Goal: Task Accomplishment & Management: Complete application form

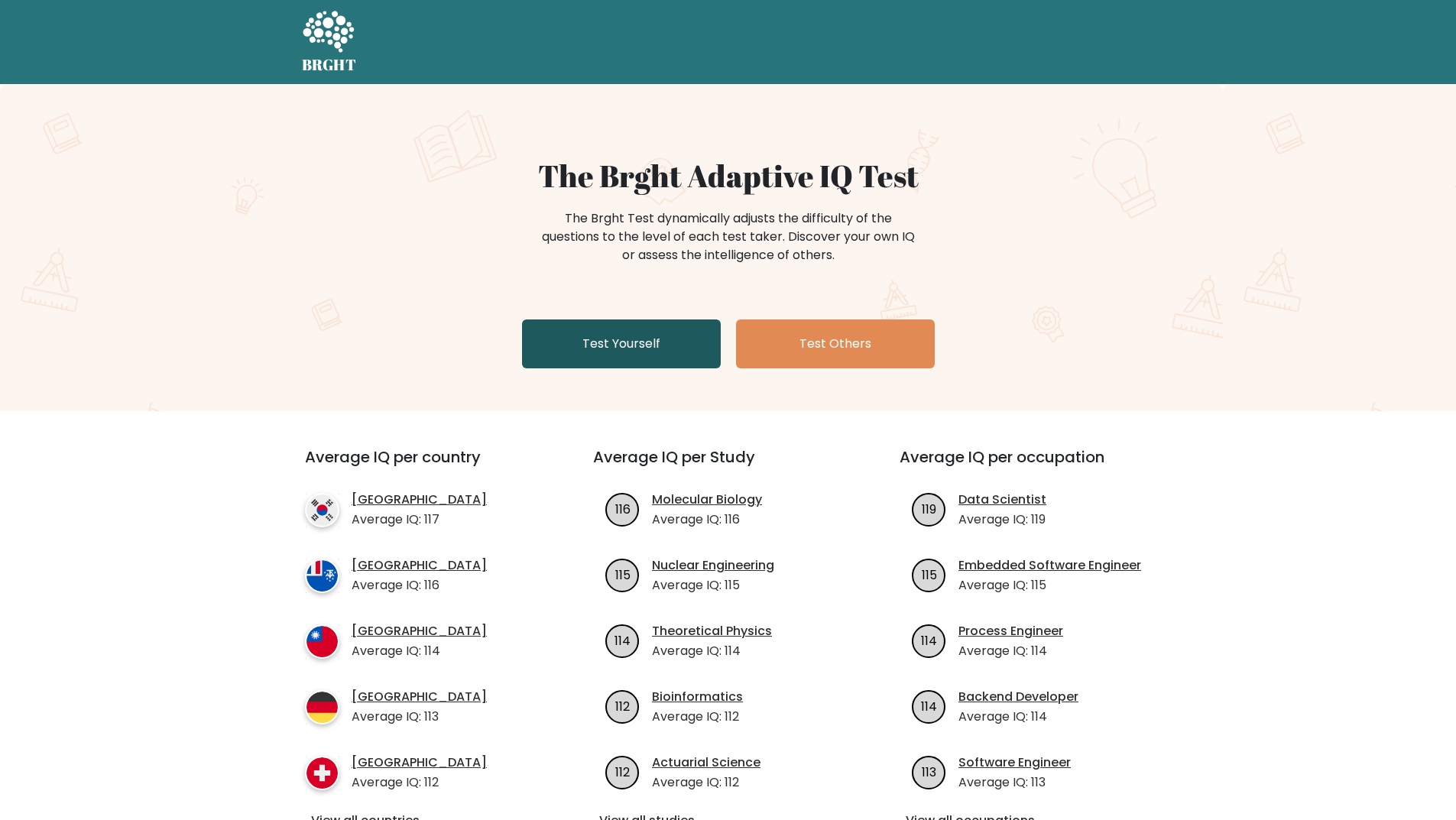
click at [657, 344] on link "Test Yourself" at bounding box center [621, 344] width 199 height 49
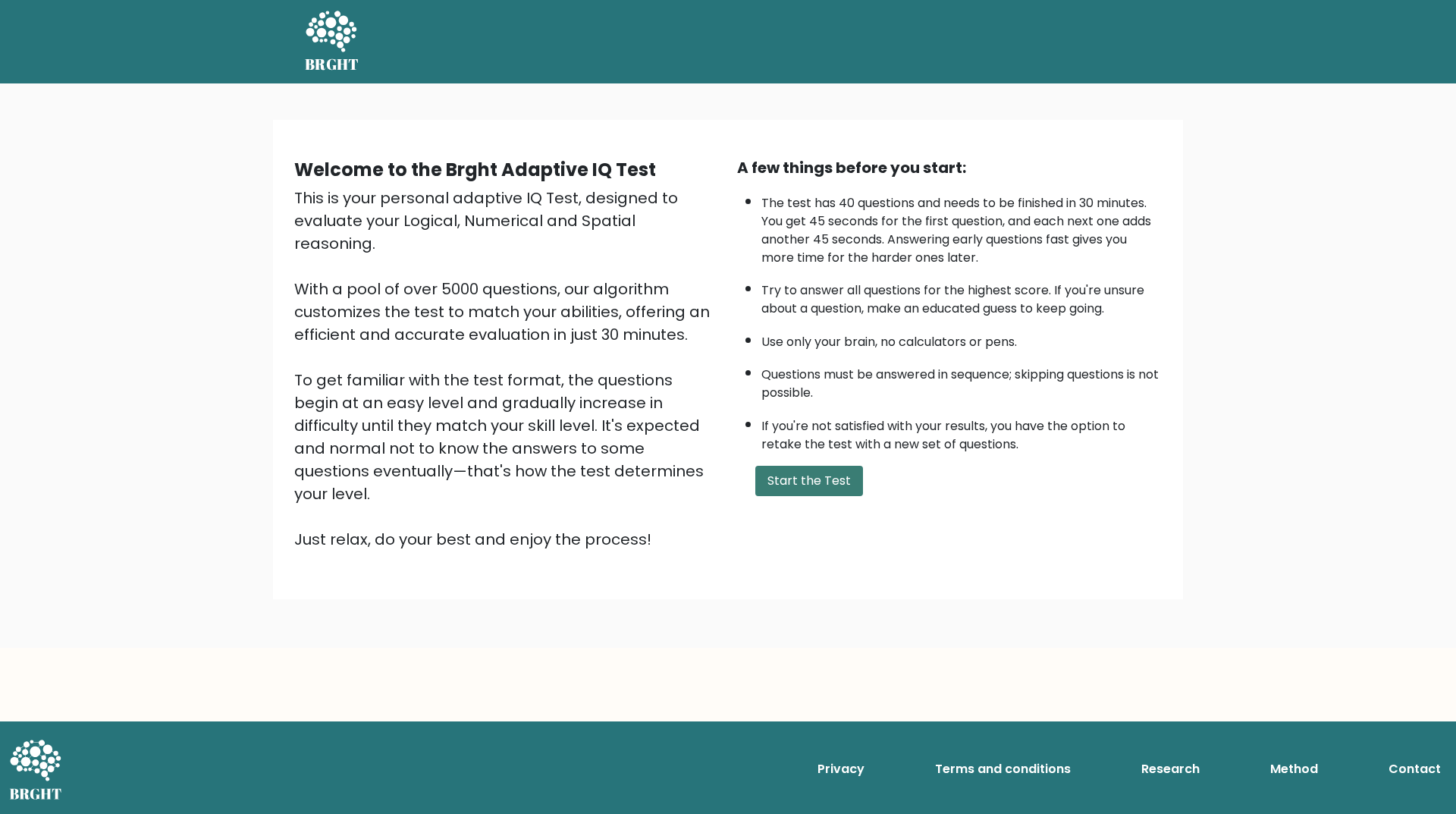
click at [789, 485] on button "Start the Test" at bounding box center [808, 480] width 107 height 30
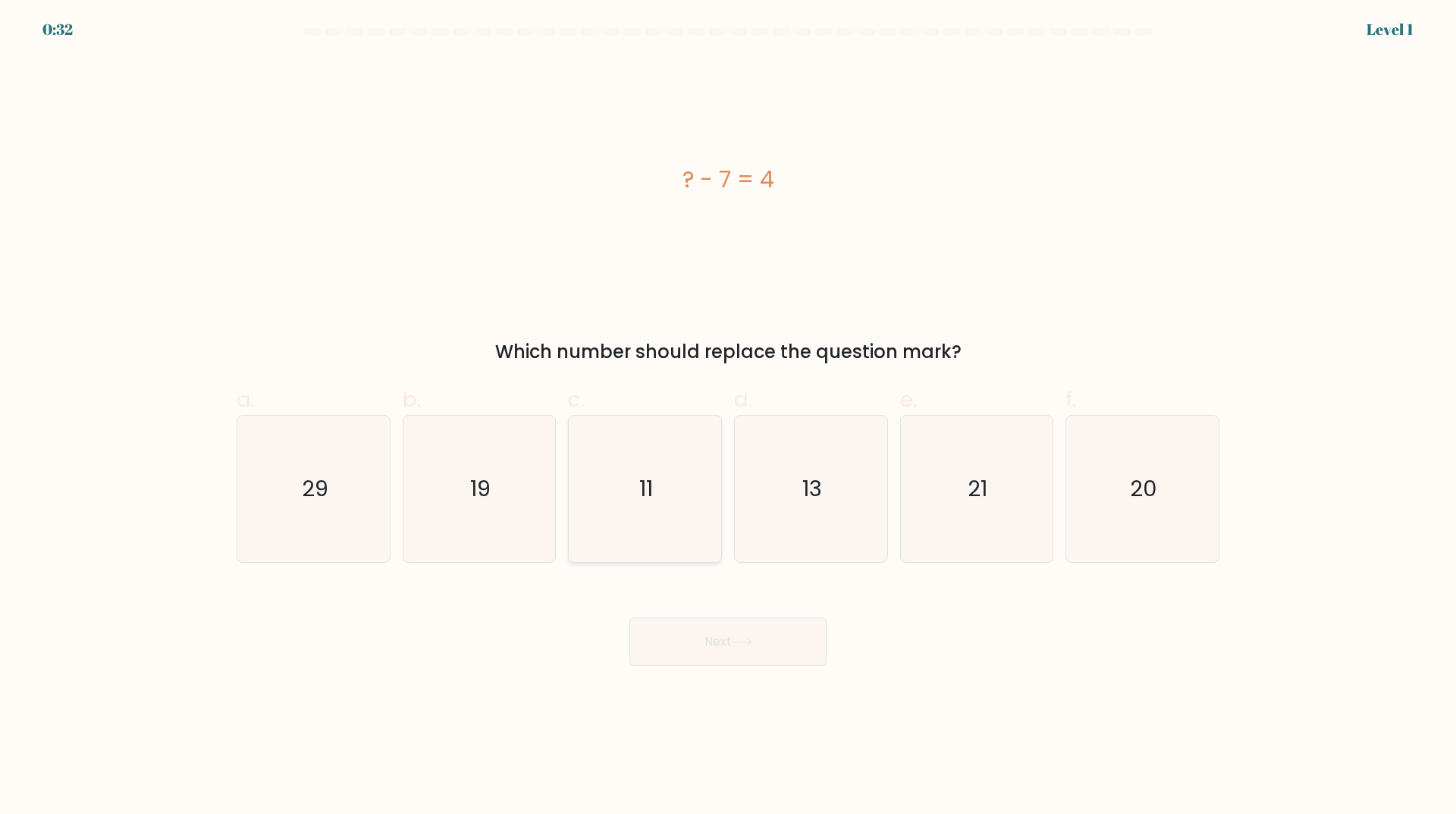
click at [649, 485] on text "11" at bounding box center [647, 489] width 14 height 30
click at [728, 417] on input "c. 11" at bounding box center [728, 412] width 1 height 10
radio input "true"
click at [696, 637] on button "Next" at bounding box center [727, 641] width 197 height 49
click at [722, 627] on button "Next" at bounding box center [727, 641] width 197 height 49
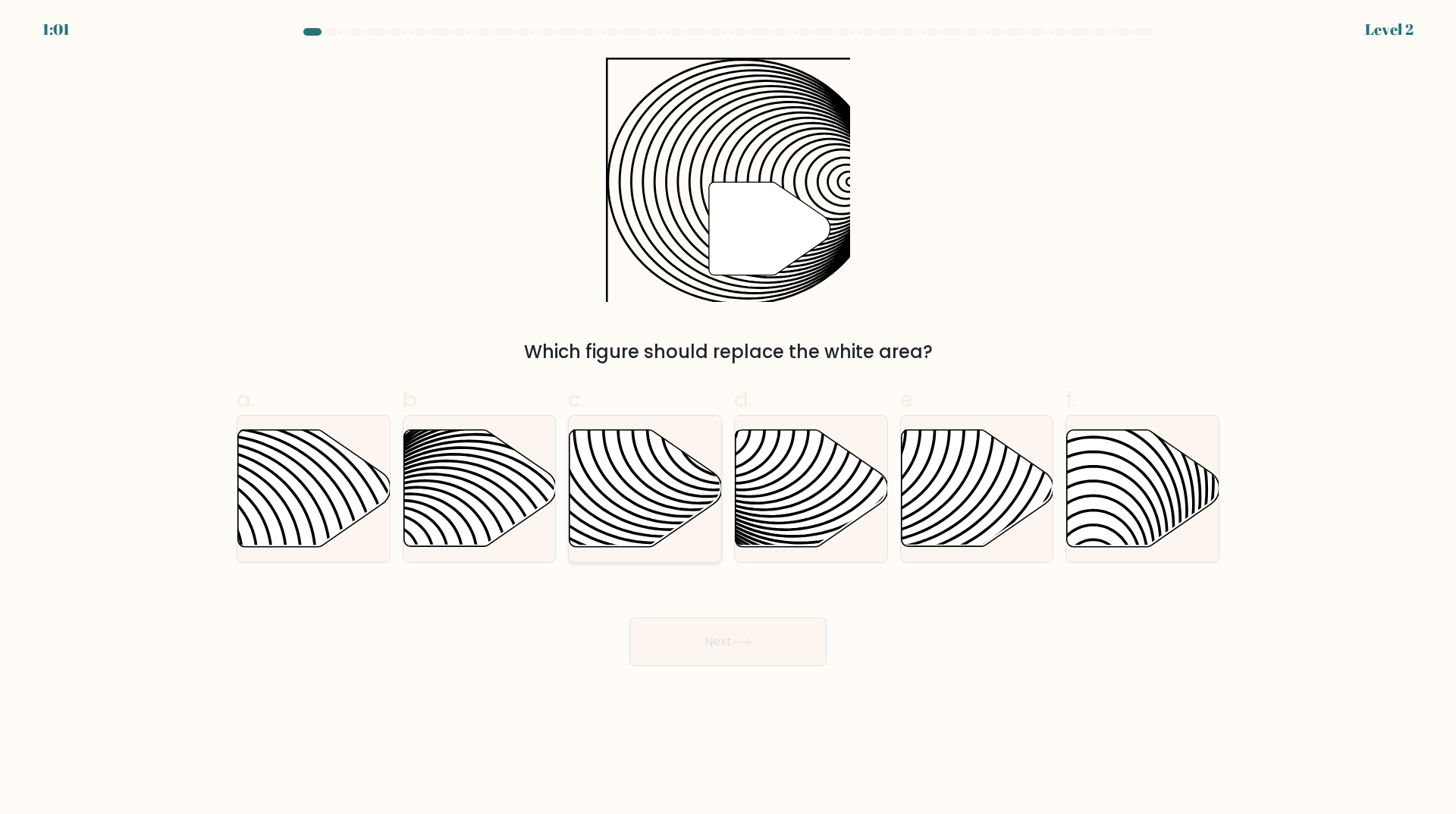
click at [642, 493] on icon at bounding box center [645, 488] width 152 height 117
click at [728, 417] on input "c." at bounding box center [728, 412] width 1 height 10
radio input "true"
click at [721, 634] on button "Next" at bounding box center [727, 641] width 197 height 49
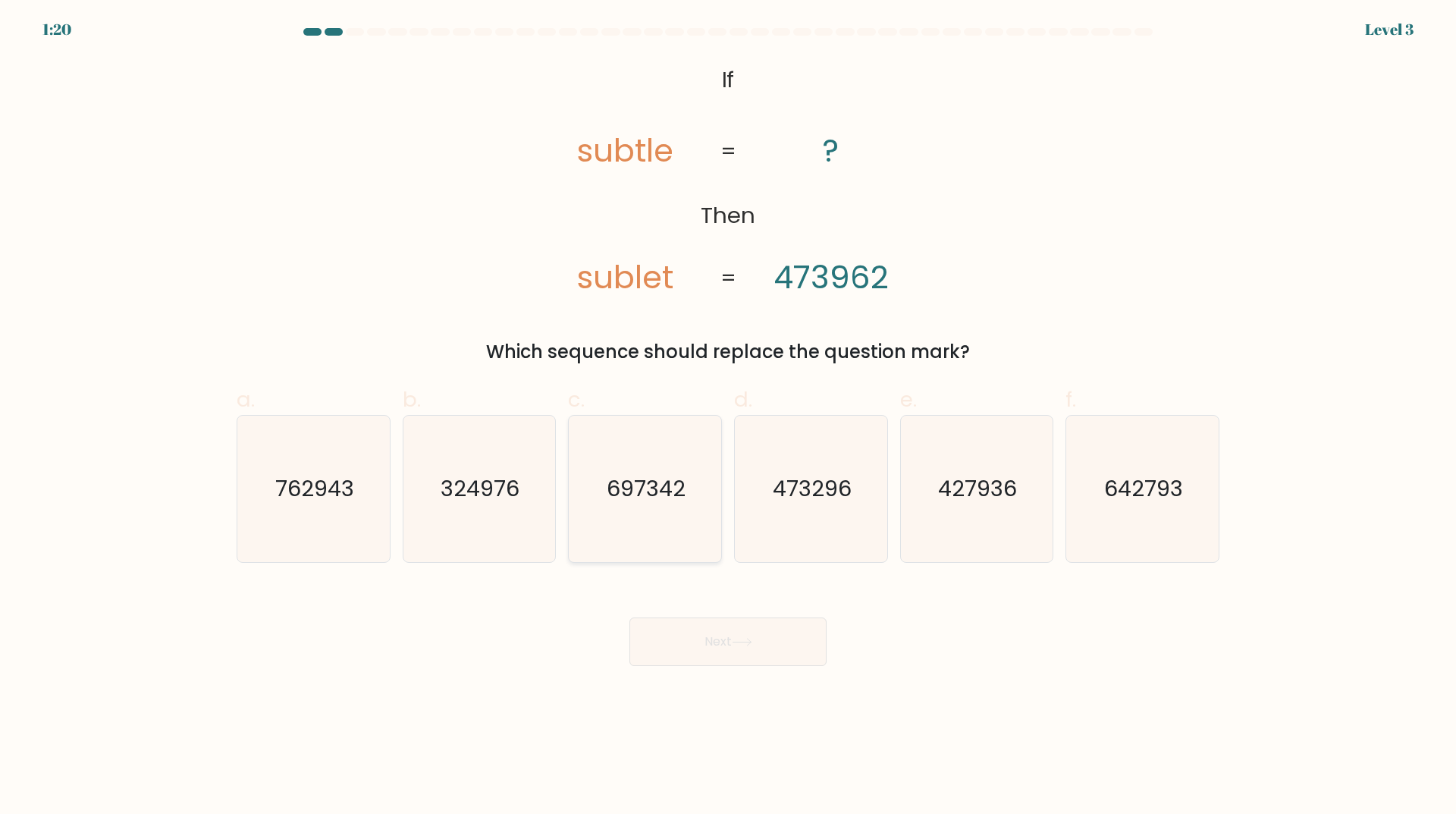
click at [657, 490] on text "697342" at bounding box center [647, 489] width 79 height 30
click at [728, 417] on input "c. 697342" at bounding box center [728, 412] width 1 height 10
radio input "true"
click at [685, 629] on button "Next" at bounding box center [727, 641] width 197 height 49
click at [713, 639] on button "Next" at bounding box center [727, 641] width 197 height 49
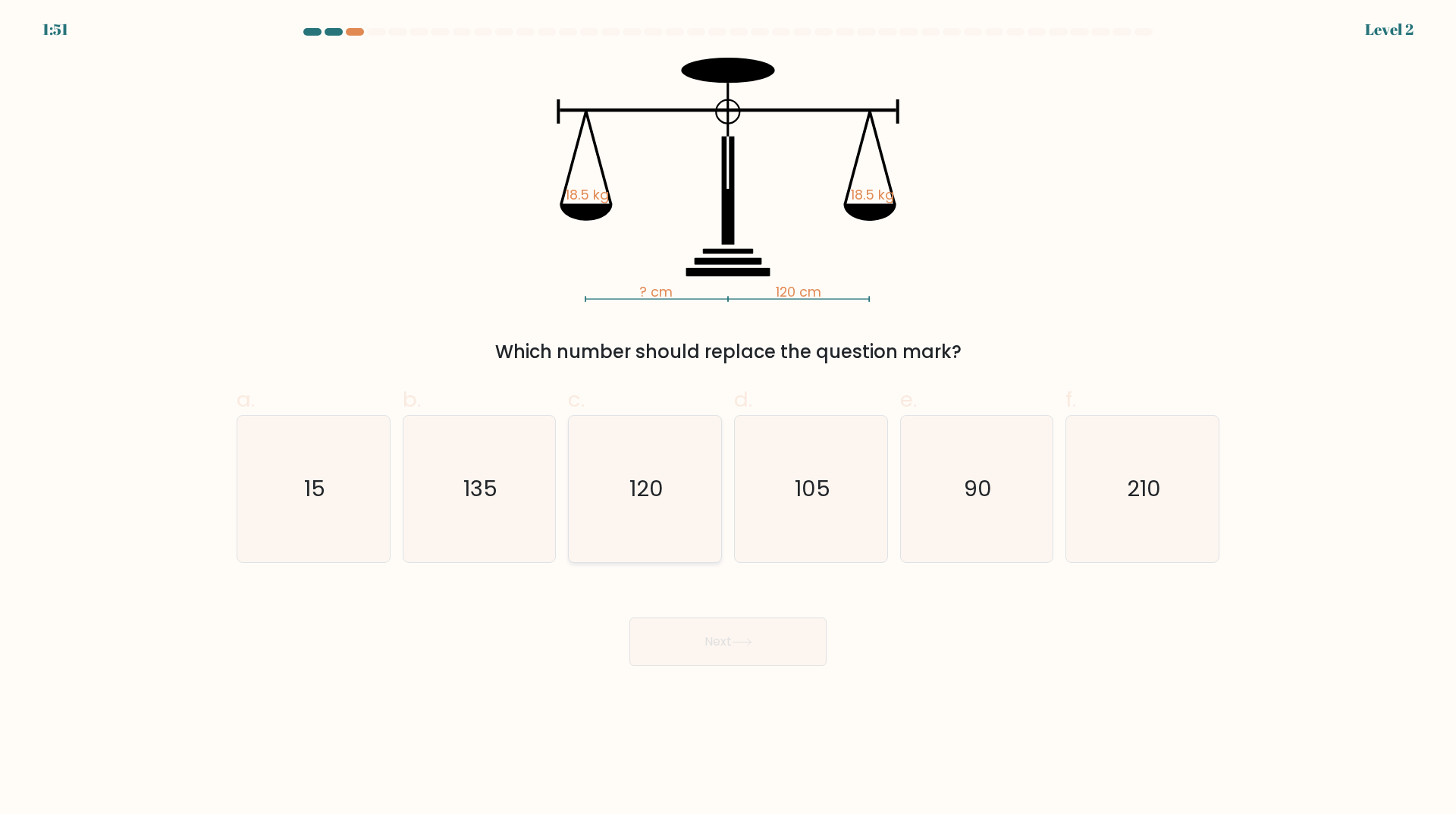
click at [659, 503] on text "120" at bounding box center [646, 489] width 35 height 30
click at [728, 417] on input "c. 120" at bounding box center [728, 412] width 1 height 10
radio input "true"
click at [716, 642] on button "Next" at bounding box center [727, 641] width 197 height 49
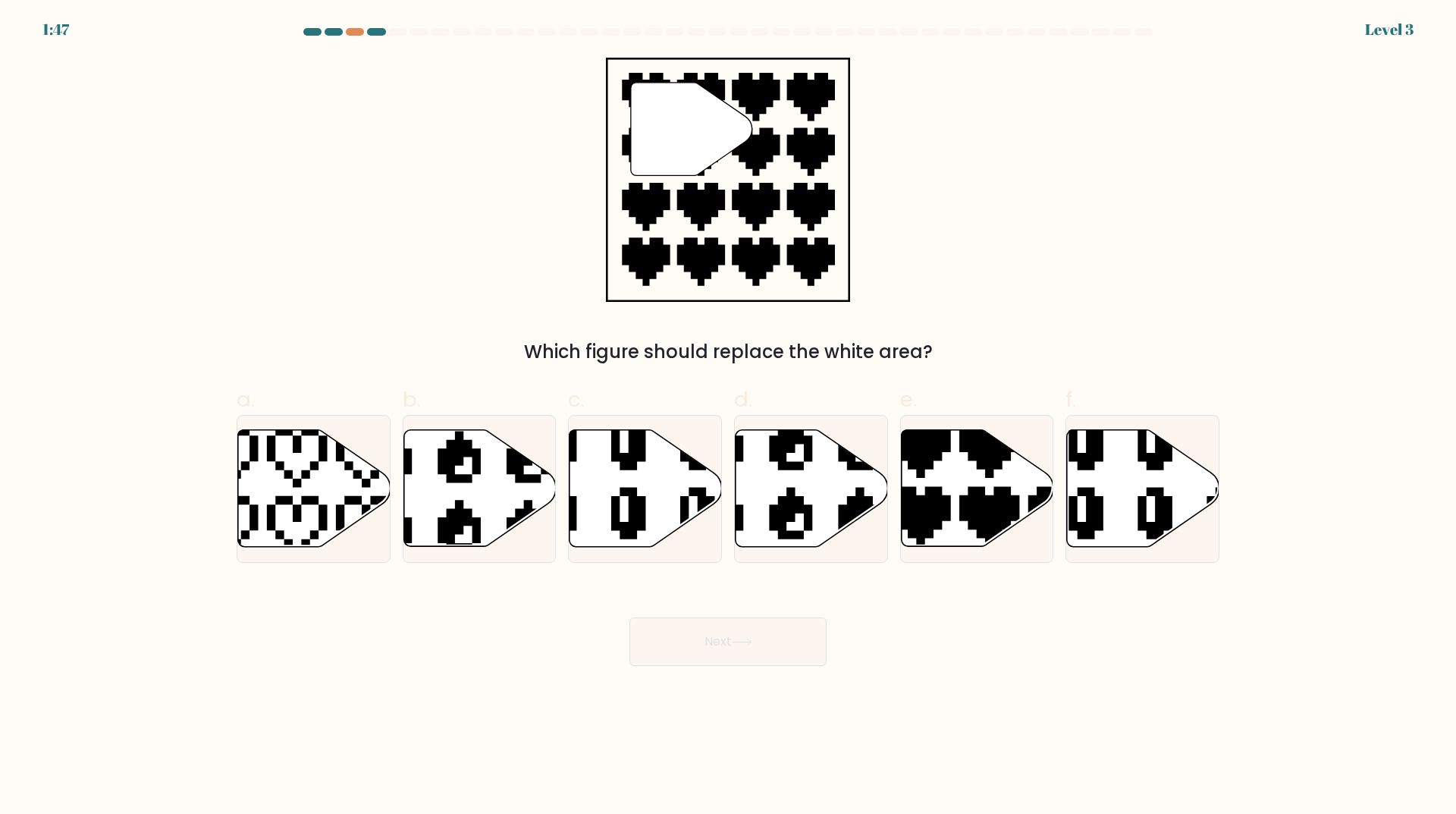
click at [716, 642] on button "Next" at bounding box center [727, 641] width 197 height 49
click at [949, 514] on icon at bounding box center [1024, 551] width 267 height 267
click at [729, 417] on input "e." at bounding box center [728, 412] width 1 height 10
radio input "true"
click at [755, 647] on button "Next" at bounding box center [727, 641] width 197 height 49
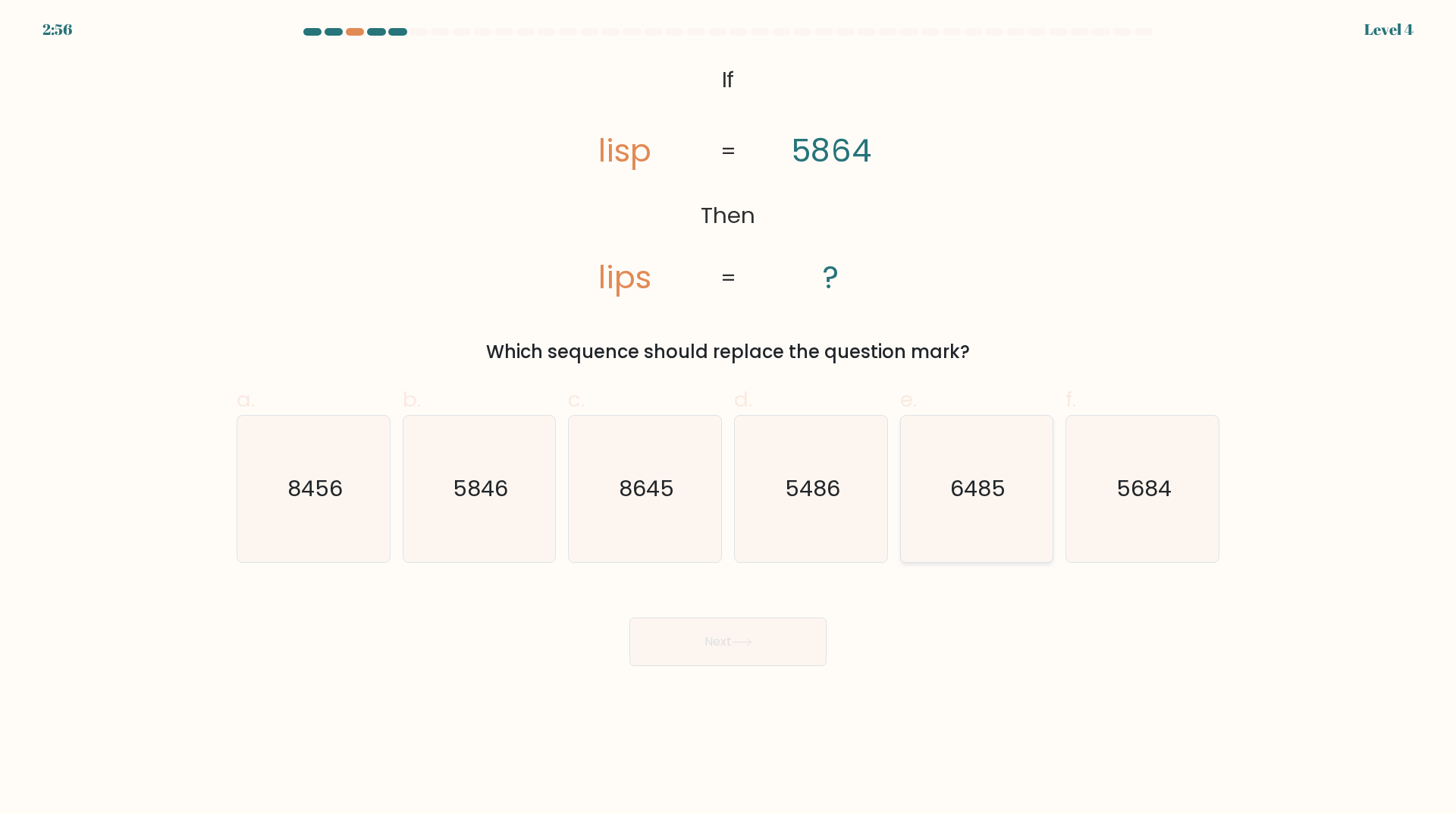
click at [983, 489] on text "6485" at bounding box center [978, 489] width 55 height 30
click at [729, 417] on input "e. 6485" at bounding box center [728, 412] width 1 height 10
radio input "true"
click at [745, 635] on button "Next" at bounding box center [727, 641] width 197 height 49
